Goal: Transaction & Acquisition: Purchase product/service

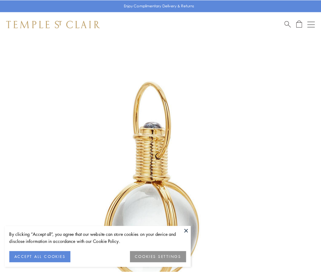
scroll to position [160, 0]
